Goal: Information Seeking & Learning: Learn about a topic

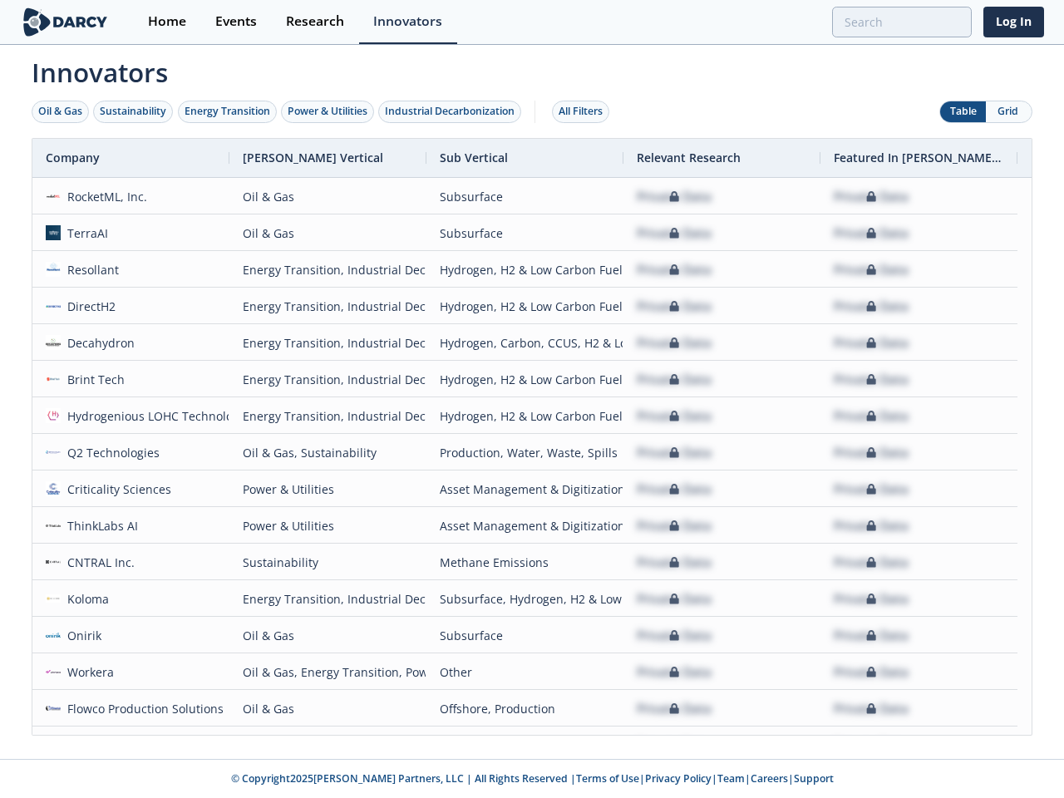
click at [61, 111] on div "Oil & Gas" at bounding box center [60, 111] width 44 height 15
click at [134, 111] on div "Sustainability" at bounding box center [133, 111] width 67 height 15
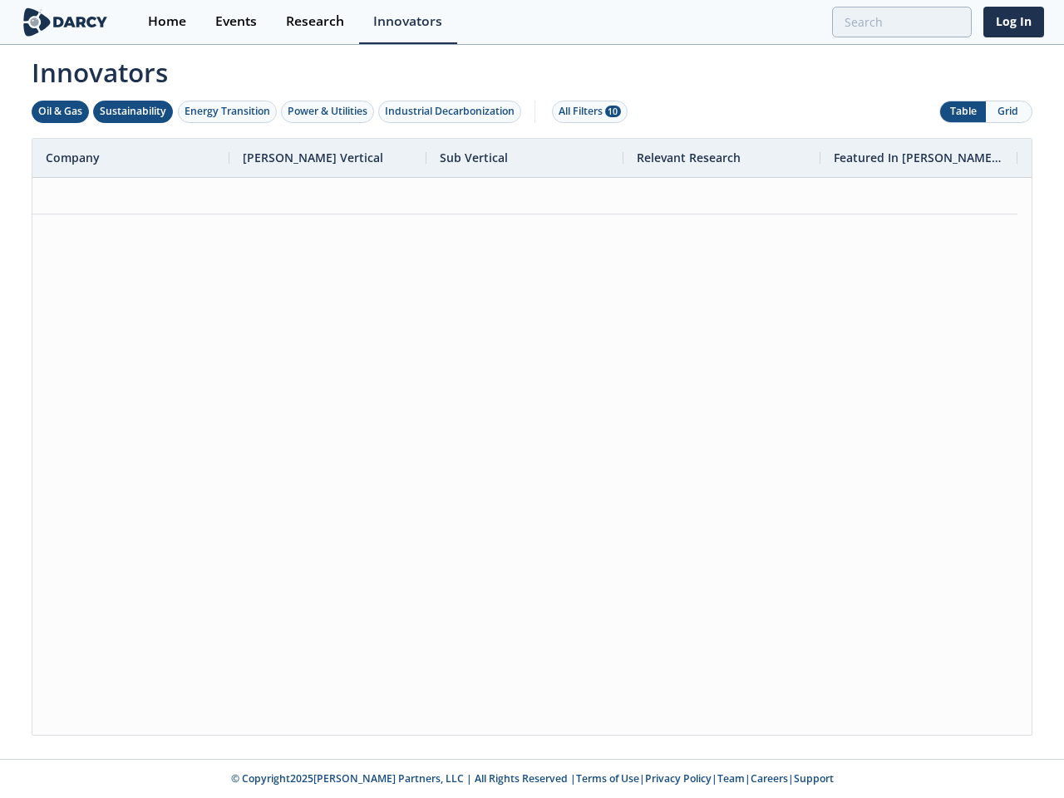
click at [228, 111] on div "Energy Transition" at bounding box center [228, 111] width 86 height 15
click at [329, 111] on div "Power & Utilities" at bounding box center [328, 111] width 80 height 15
click at [453, 111] on div "Industrial Decarbonization" at bounding box center [450, 111] width 130 height 15
